Goal: Task Accomplishment & Management: Manage account settings

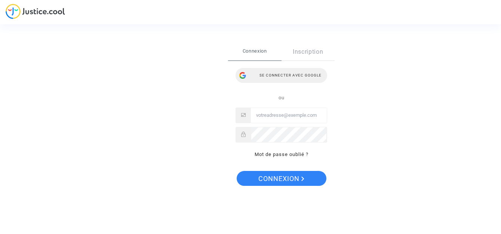
click at [306, 78] on div "Se connecter avec Google" at bounding box center [281, 75] width 92 height 15
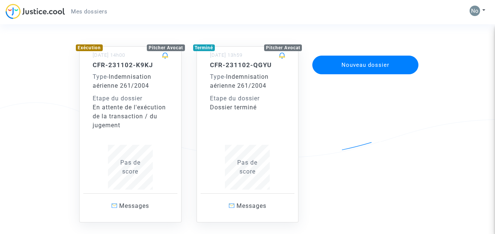
scroll to position [37, 0]
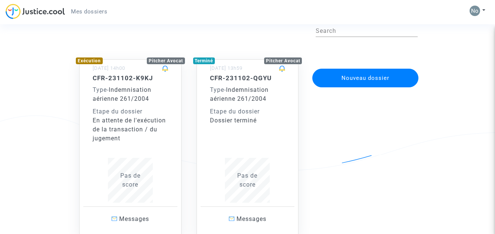
click at [124, 103] on div "Type - Indemnisation aérienne 261/2004" at bounding box center [130, 95] width 75 height 18
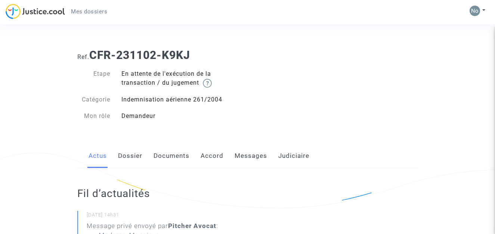
click at [133, 153] on link "Dossier" at bounding box center [130, 156] width 24 height 25
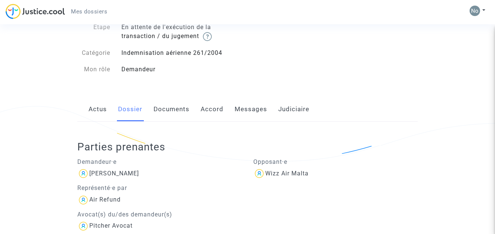
scroll to position [37, 0]
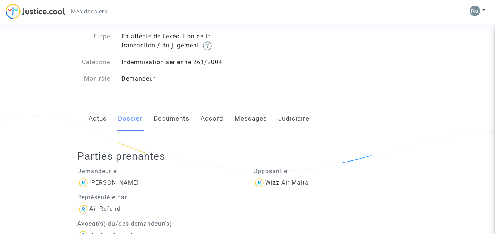
click at [180, 121] on link "Documents" at bounding box center [172, 118] width 36 height 25
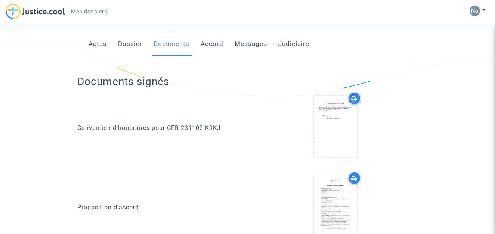
scroll to position [149, 0]
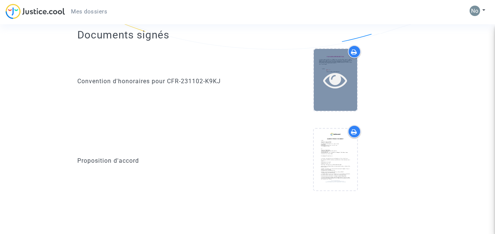
click at [322, 106] on documents-list "Convention d'honoraires pour CFR-231102-K9KJ Proposition d'accord" at bounding box center [247, 123] width 340 height 156
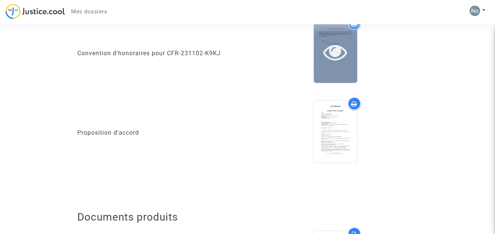
click at [327, 62] on icon at bounding box center [335, 52] width 24 height 24
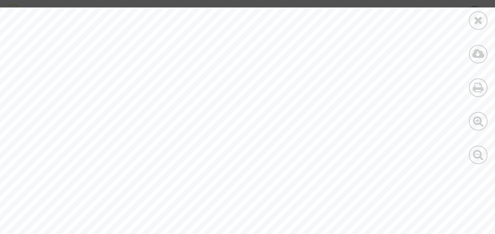
scroll to position [112, 0]
click at [474, 25] on icon at bounding box center [478, 20] width 9 height 11
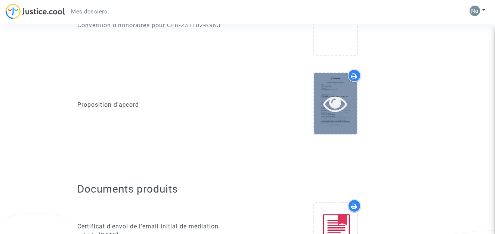
scroll to position [262, 0]
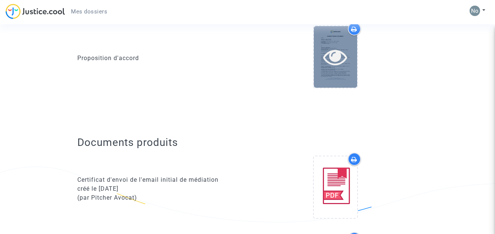
click at [345, 75] on div at bounding box center [335, 57] width 43 height 62
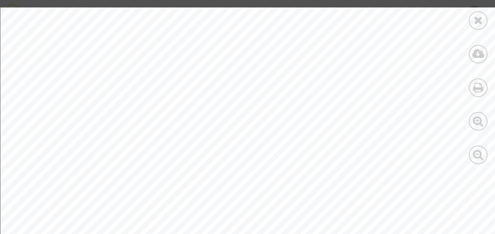
scroll to position [149, 0]
click at [470, 22] on div at bounding box center [478, 20] width 19 height 19
